Goal: Task Accomplishment & Management: Use online tool/utility

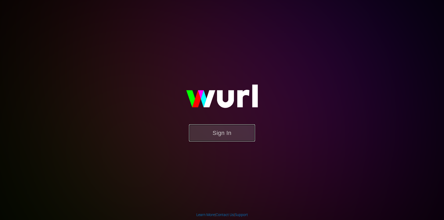
click at [243, 130] on button "Sign In" at bounding box center [222, 133] width 66 height 17
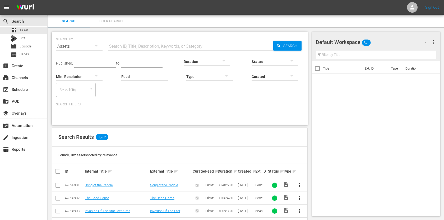
click at [124, 42] on input "text" at bounding box center [190, 46] width 165 height 13
paste input "A Box of Faith"
type input "A Box of Faith"
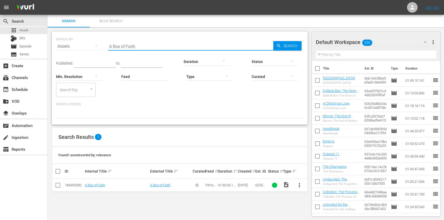
scroll to position [0, 0]
click at [162, 186] on link "A Box of Faith" at bounding box center [160, 185] width 20 height 4
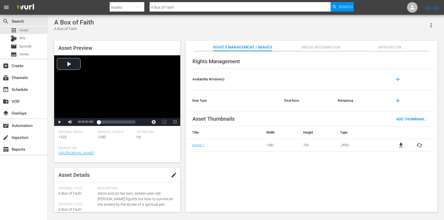
click at [431, 23] on icon "button" at bounding box center [430, 25] width 6 height 6
click at [422, 41] on div "Prohibit Bits" at bounding box center [415, 44] width 36 height 13
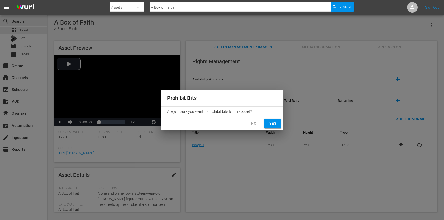
click at [279, 122] on button "Yes" at bounding box center [272, 124] width 17 height 10
